Goal: Information Seeking & Learning: Learn about a topic

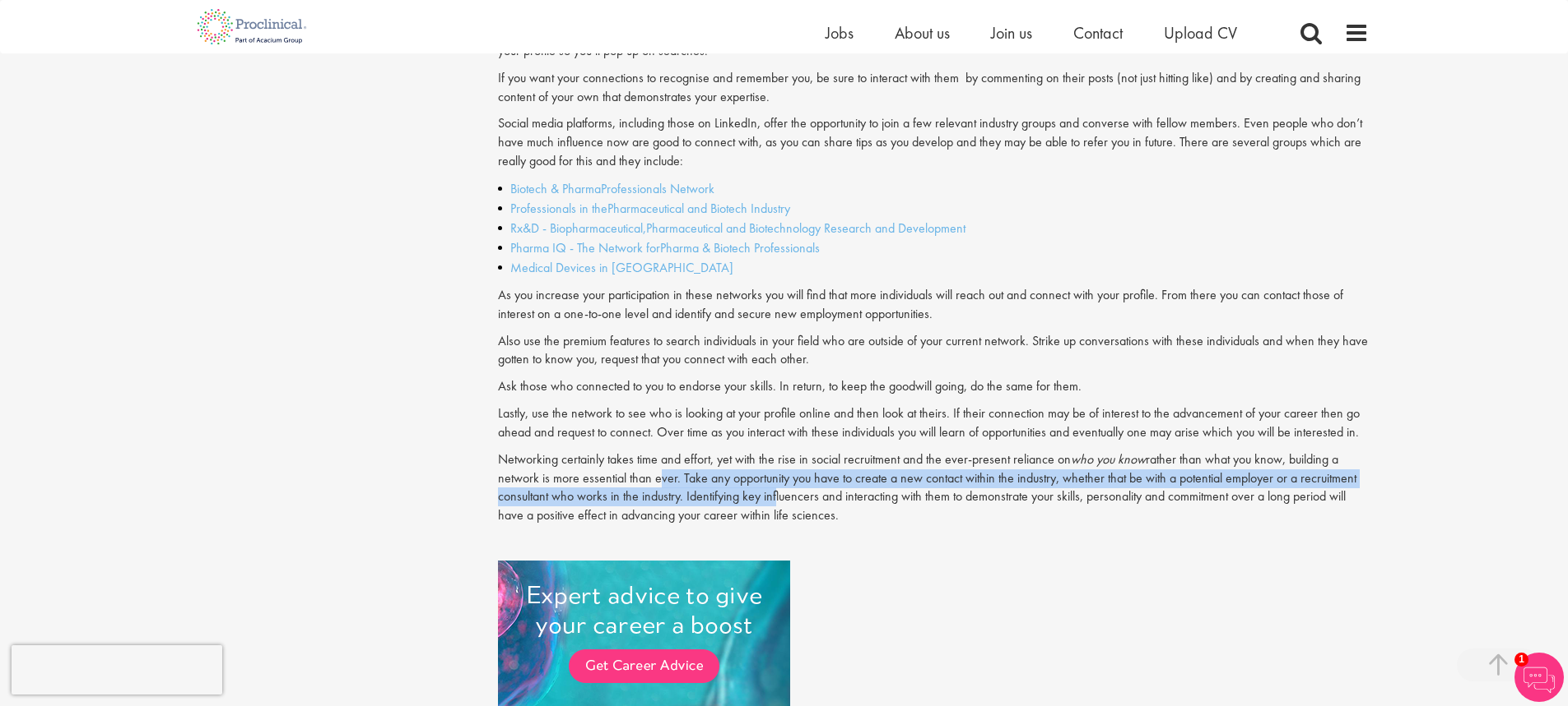
drag, startPoint x: 654, startPoint y: 476, endPoint x: 781, endPoint y: 492, distance: 128.0
click at [774, 490] on p "Networking certainly takes time and effort, yet with the rise in social recruit…" at bounding box center [933, 488] width 871 height 75
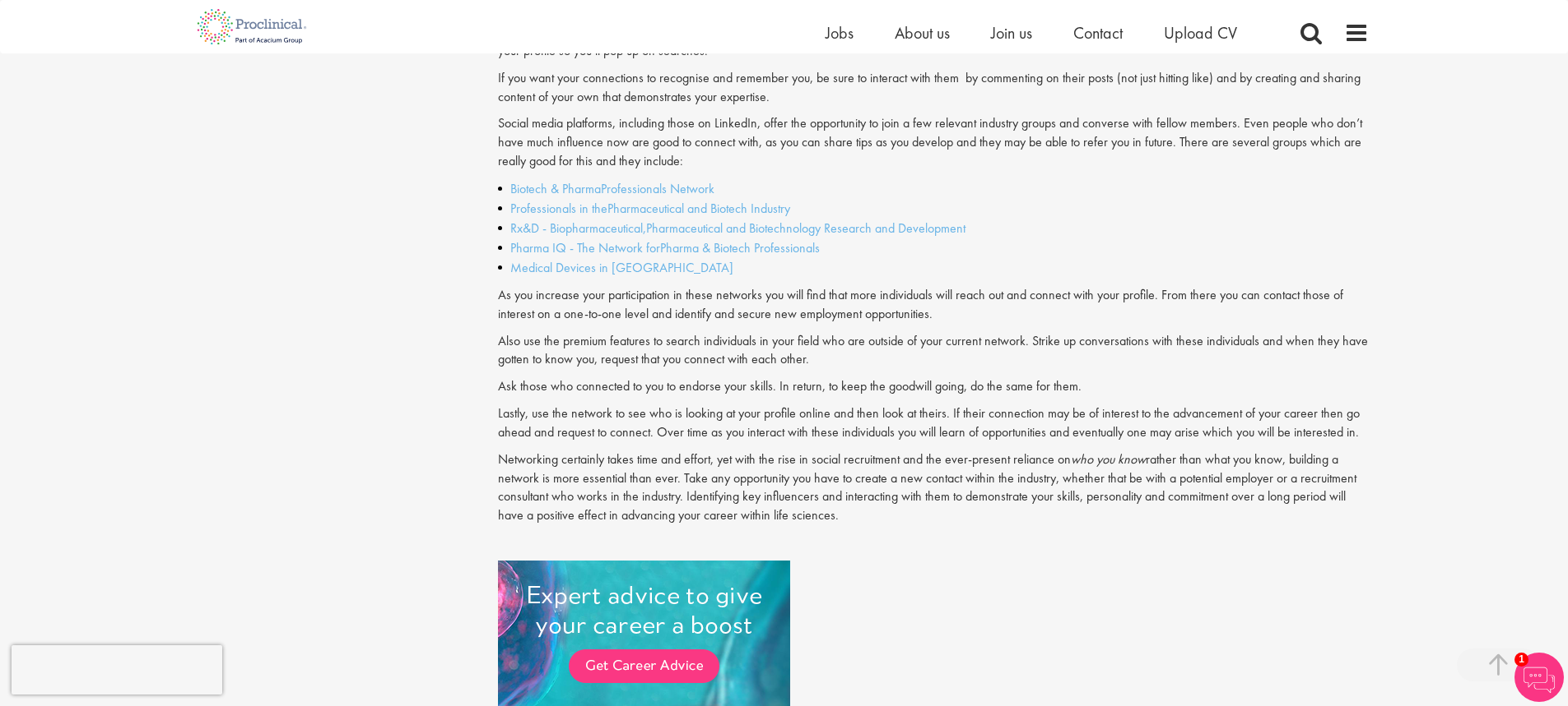
click at [784, 493] on p "Networking certainly takes time and effort, yet with the rise in social recruit…" at bounding box center [933, 488] width 871 height 75
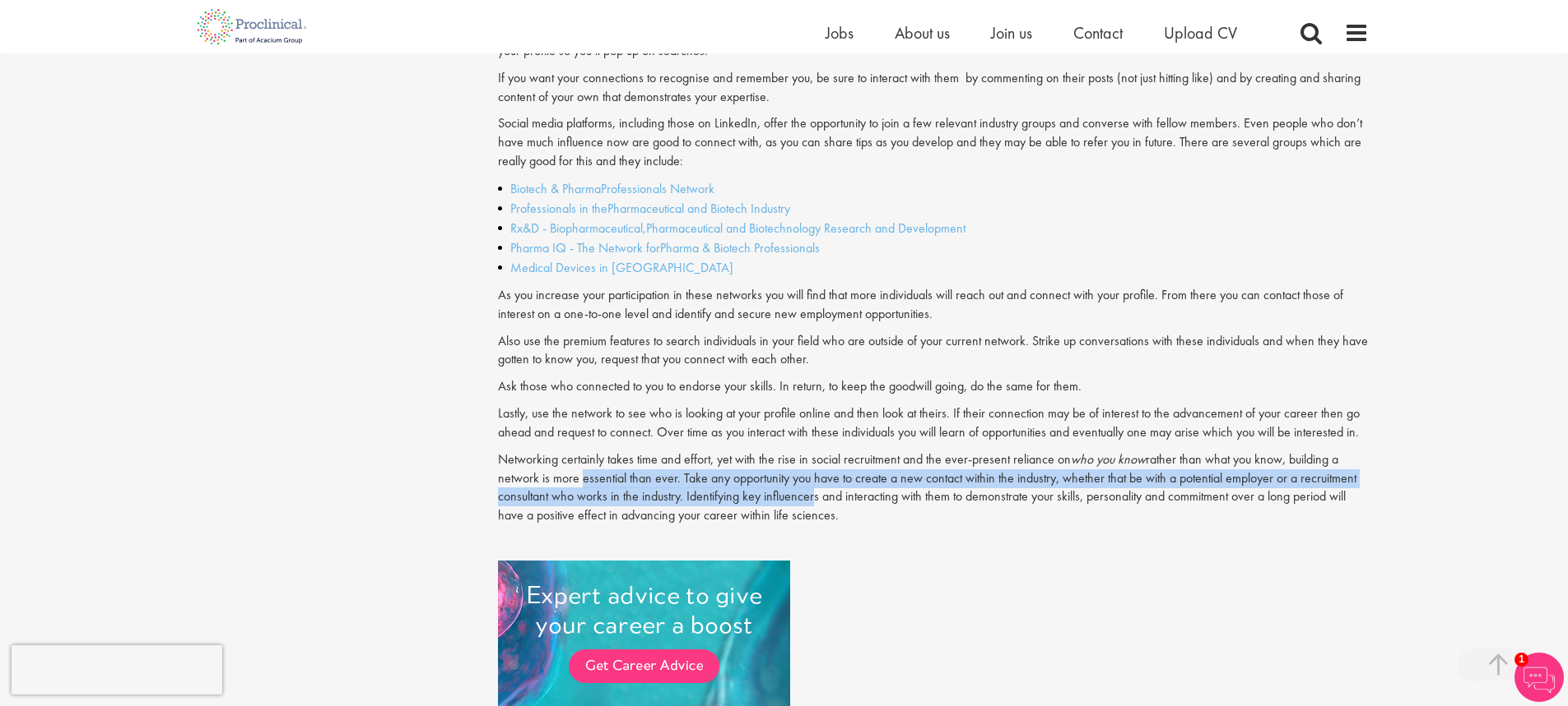
drag, startPoint x: 576, startPoint y: 480, endPoint x: 809, endPoint y: 501, distance: 233.9
click at [809, 501] on p "Networking certainly takes time and effort, yet with the rise in social recruit…" at bounding box center [933, 488] width 871 height 75
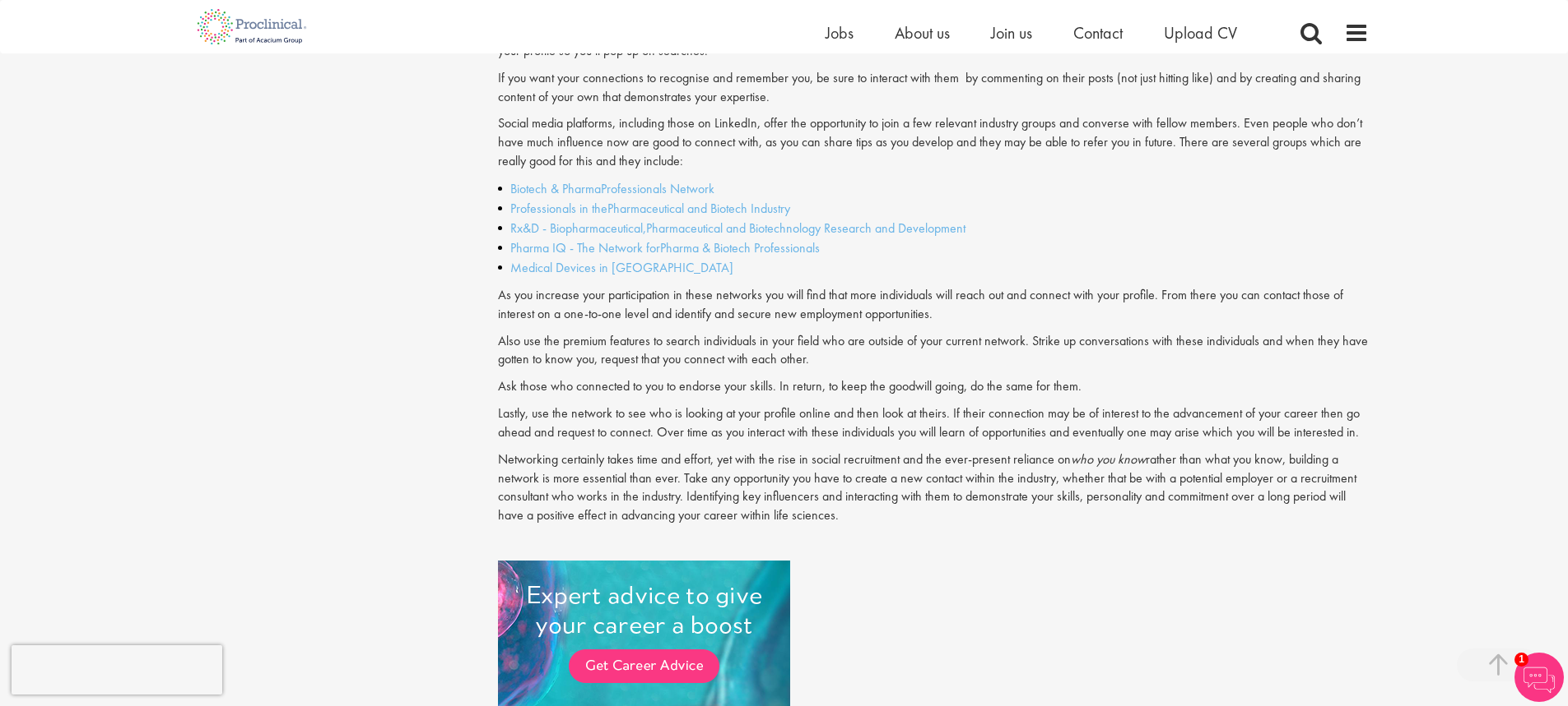
click at [821, 499] on p "Networking certainly takes time and effort, yet with the rise in social recruit…" at bounding box center [933, 488] width 871 height 75
drag, startPoint x: 609, startPoint y: 496, endPoint x: 850, endPoint y: 506, distance: 241.2
click at [849, 506] on p "Networking certainly takes time and effort, yet with the rise in social recruit…" at bounding box center [933, 488] width 871 height 75
click at [850, 506] on p "Networking certainly takes time and effort, yet with the rise in social recruit…" at bounding box center [933, 488] width 871 height 75
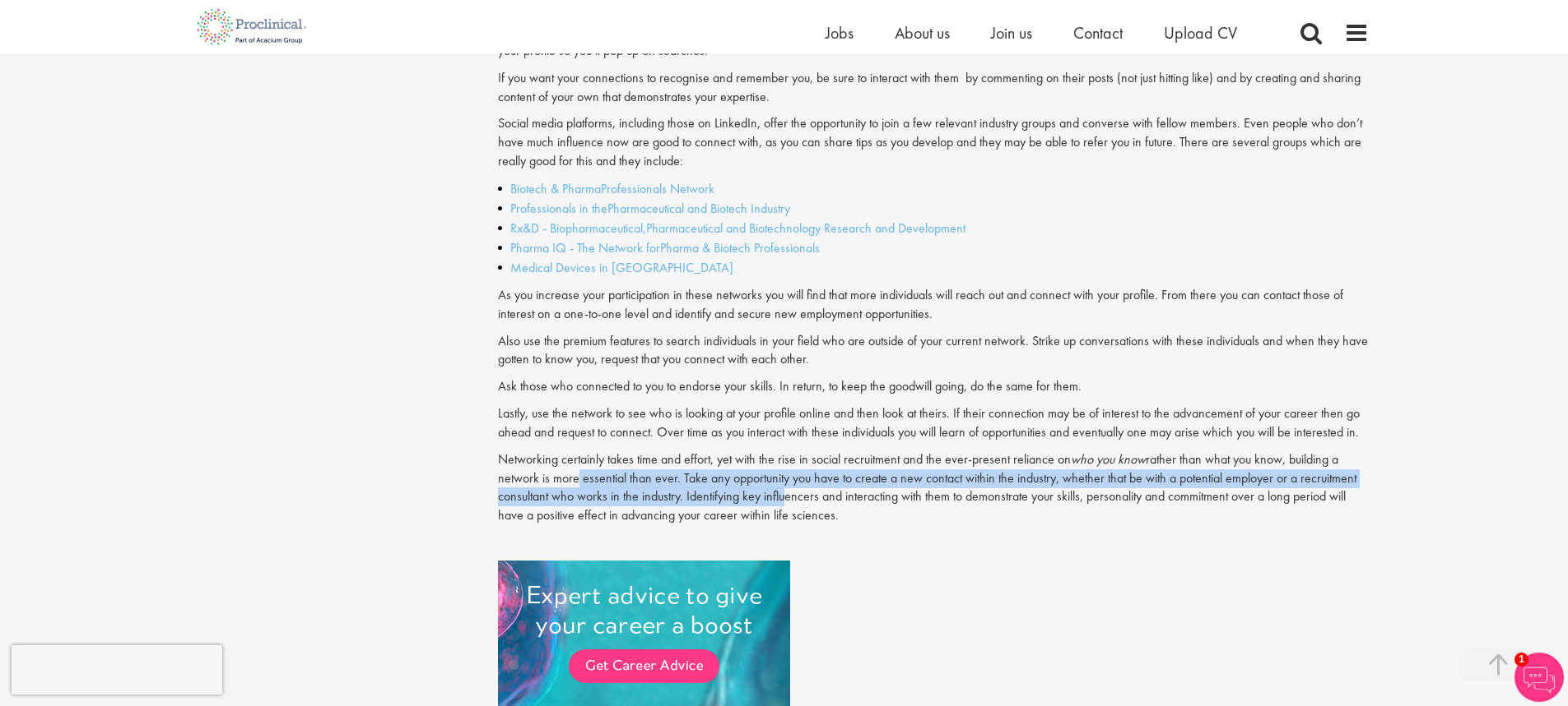
drag, startPoint x: 589, startPoint y: 473, endPoint x: 780, endPoint y: 493, distance: 192.0
click at [780, 493] on p "Networking certainly takes time and effort, yet with the rise in social recruit…" at bounding box center [933, 488] width 871 height 75
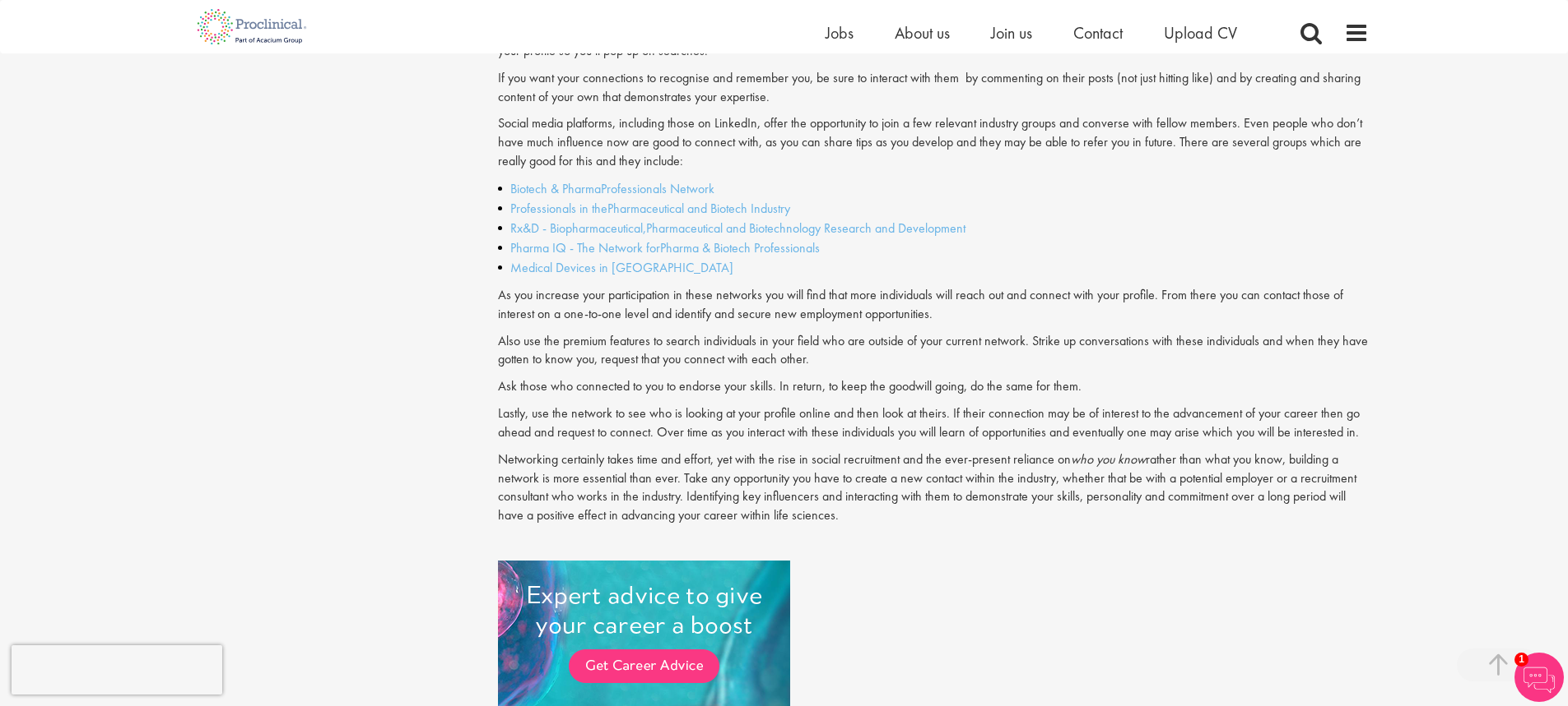
click at [783, 493] on p "Networking certainly takes time and effort, yet with the rise in social recruit…" at bounding box center [933, 488] width 871 height 75
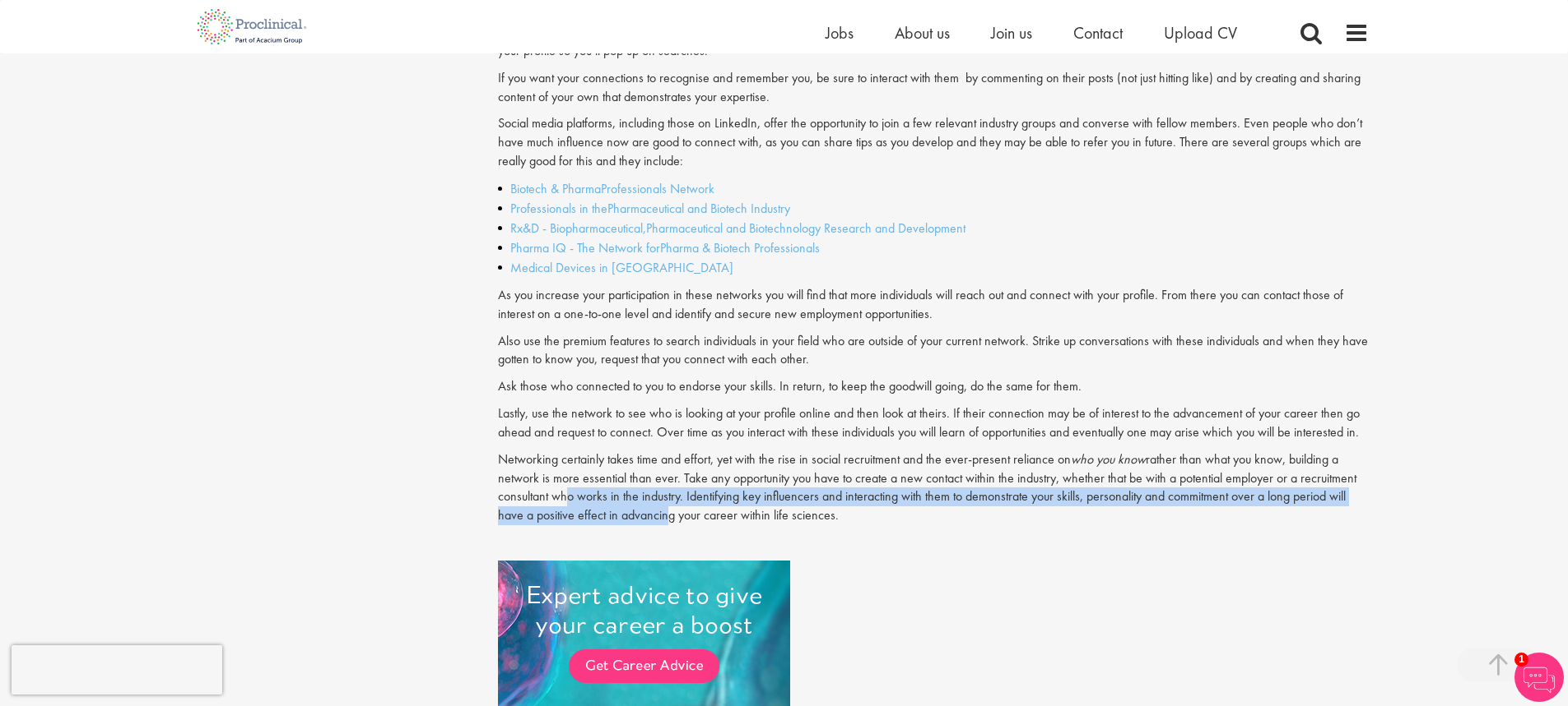
drag, startPoint x: 558, startPoint y: 504, endPoint x: 664, endPoint y: 513, distance: 106.4
click at [664, 513] on p "Networking certainly takes time and effort, yet with the rise in social recruit…" at bounding box center [933, 488] width 871 height 75
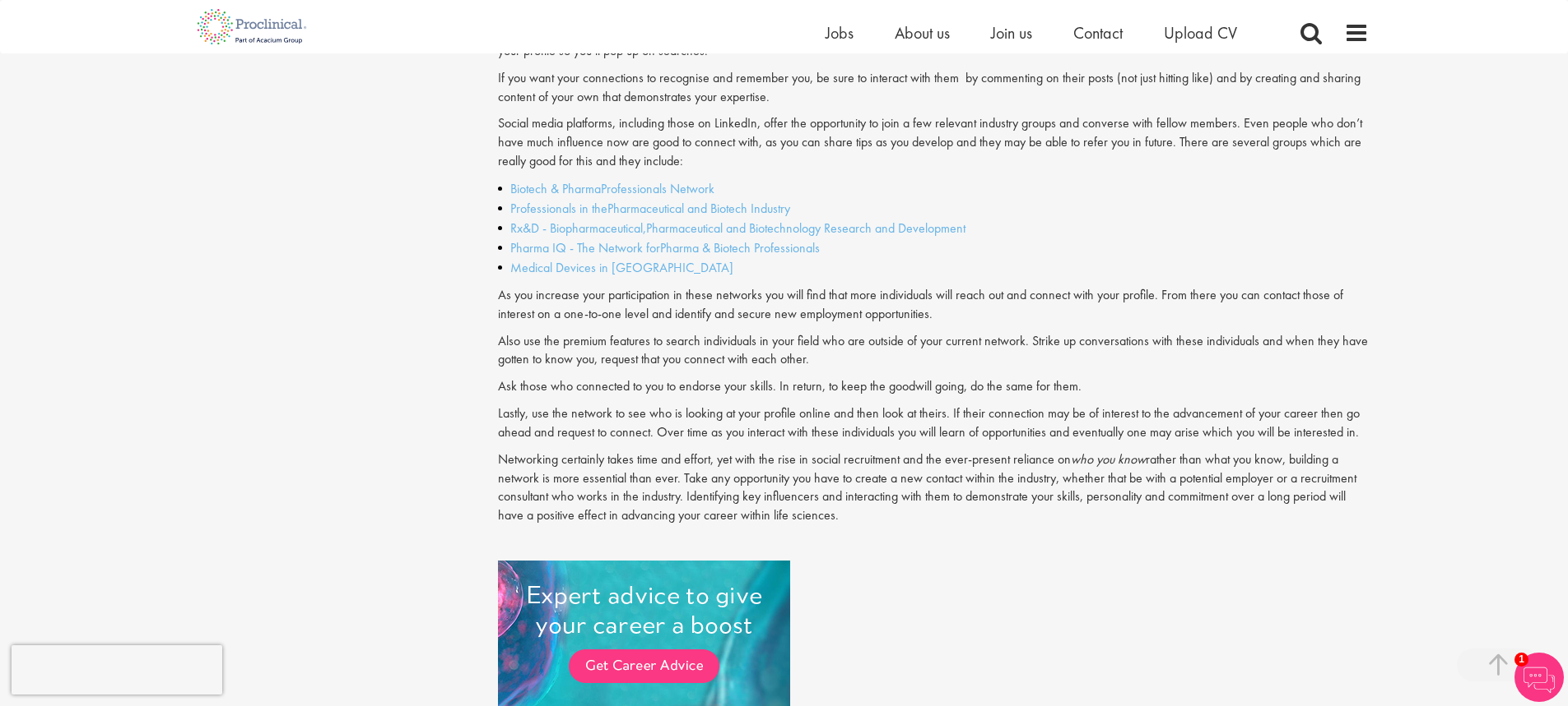
click at [667, 513] on p "Networking certainly takes time and effort, yet with the rise in social recruit…" at bounding box center [933, 488] width 871 height 75
drag, startPoint x: 600, startPoint y: 491, endPoint x: 700, endPoint y: 489, distance: 100.0
click at [700, 489] on p "Networking certainly takes time and effort, yet with the rise in social recruit…" at bounding box center [933, 488] width 871 height 75
click at [703, 489] on p "Networking certainly takes time and effort, yet with the rise in social recruit…" at bounding box center [933, 488] width 871 height 75
drag, startPoint x: 686, startPoint y: 498, endPoint x: 889, endPoint y: 505, distance: 203.1
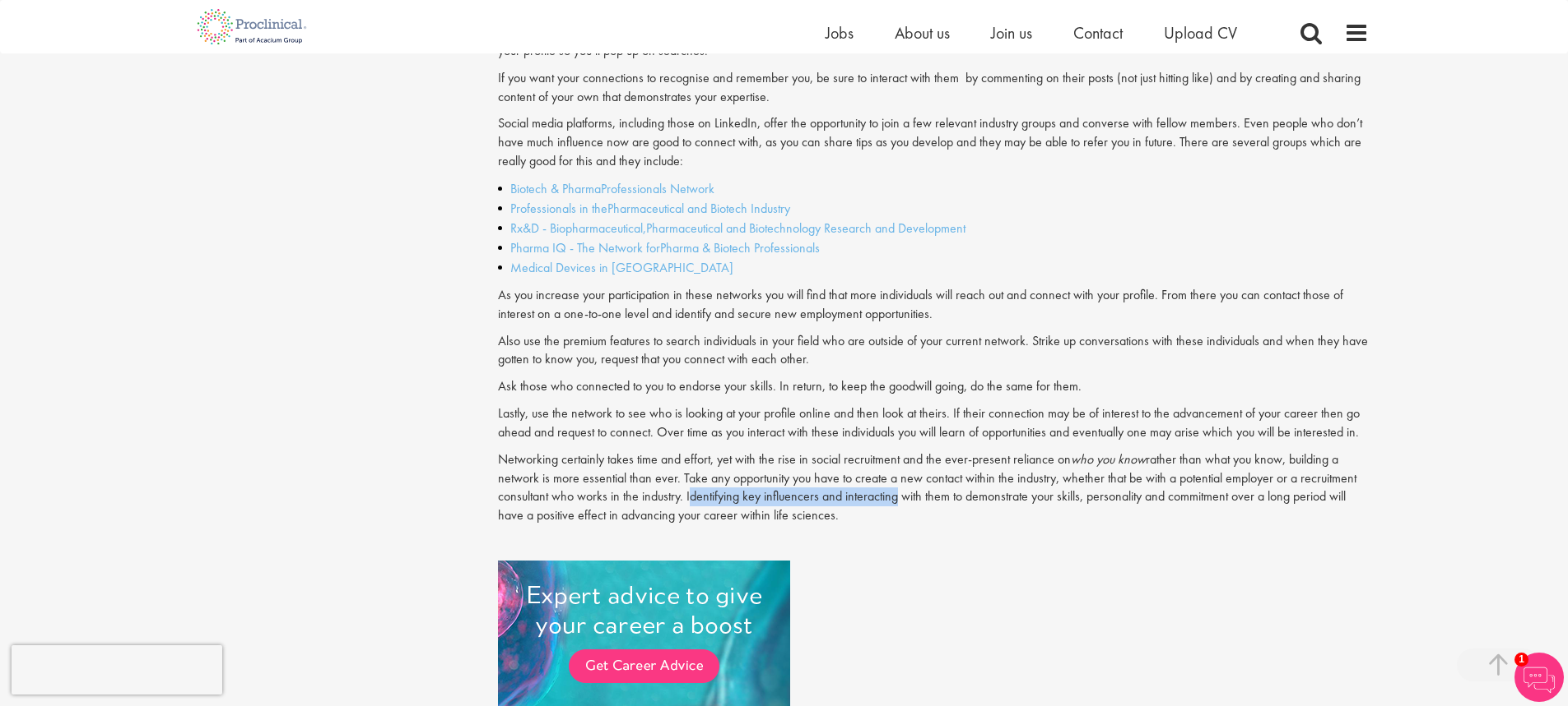
click at [889, 505] on p "Networking certainly takes time and effort, yet with the rise in social recruit…" at bounding box center [933, 488] width 871 height 75
click at [952, 501] on p "Networking certainly takes time and effort, yet with the rise in social recruit…" at bounding box center [933, 488] width 871 height 75
drag, startPoint x: 675, startPoint y: 477, endPoint x: 815, endPoint y: 476, distance: 140.0
click at [812, 476] on p "Networking certainly takes time and effort, yet with the rise in social recruit…" at bounding box center [933, 488] width 871 height 75
click at [824, 478] on p "Networking certainly takes time and effort, yet with the rise in social recruit…" at bounding box center [933, 488] width 871 height 75
